Goal: Transaction & Acquisition: Purchase product/service

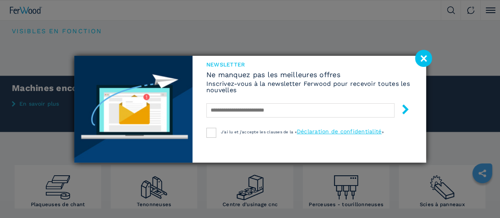
click at [420, 58] on image at bounding box center [423, 58] width 17 height 17
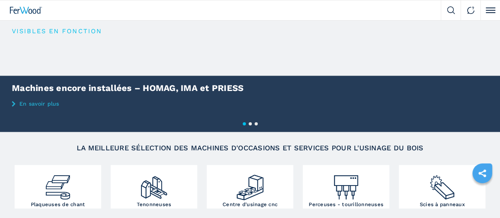
click at [0, 0] on input "text" at bounding box center [0, 0] width 0 height 0
click at [0, 0] on button "submit-button" at bounding box center [0, 0] width 0 height 0
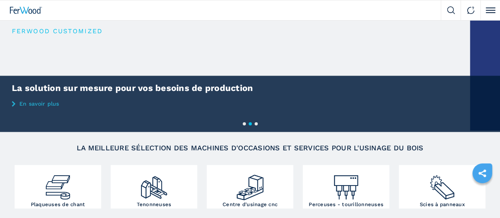
click at [0, 0] on div "Presse À Chaud" at bounding box center [0, 0] width 0 height 0
type input "**********"
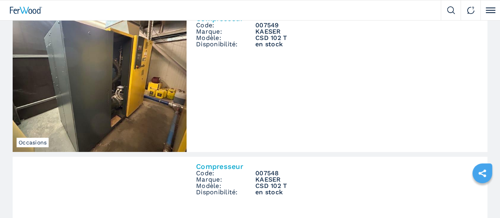
scroll to position [198, 0]
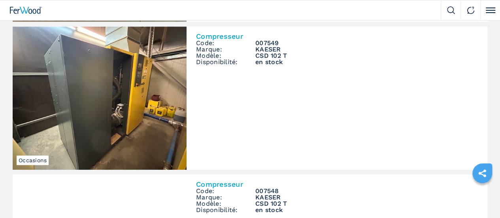
click at [0, 0] on link "Vendons" at bounding box center [0, 0] width 0 height 0
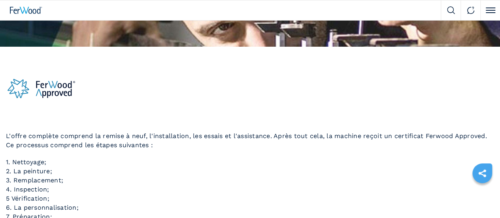
scroll to position [79, 0]
